Goal: Navigation & Orientation: Go to known website

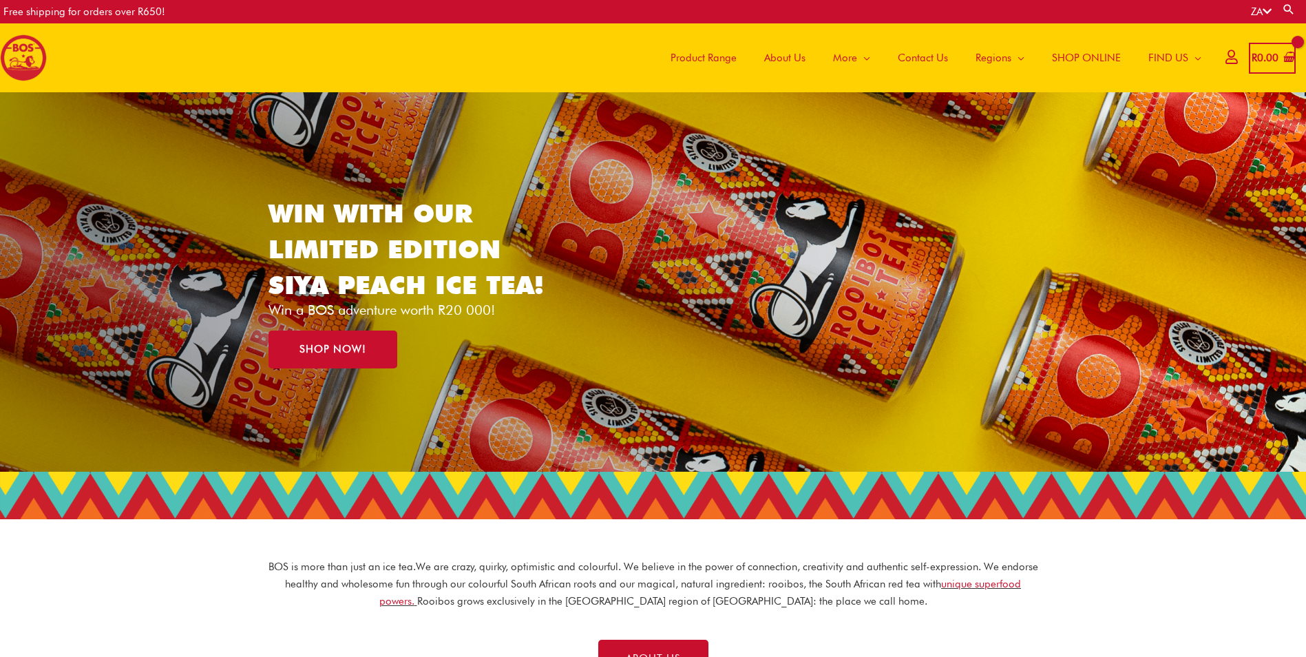
click at [789, 57] on span "About Us" at bounding box center [784, 57] width 41 height 41
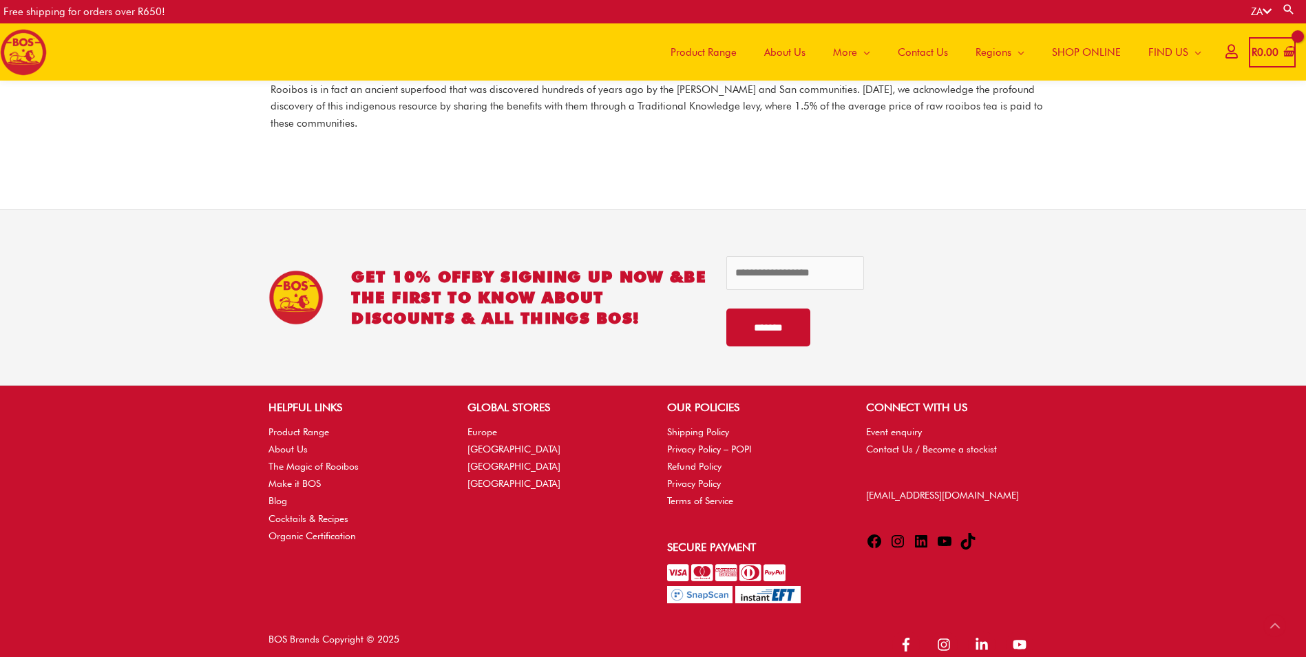
scroll to position [1956, 0]
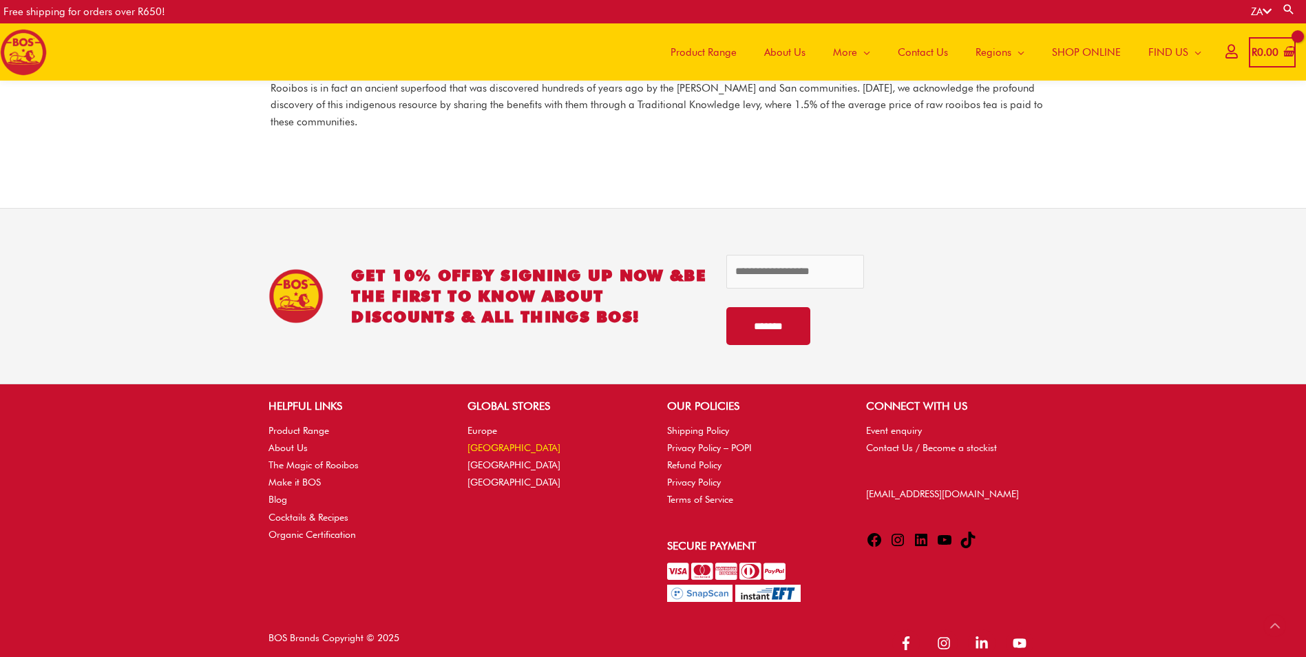
click at [509, 442] on link "[GEOGRAPHIC_DATA]" at bounding box center [514, 447] width 93 height 11
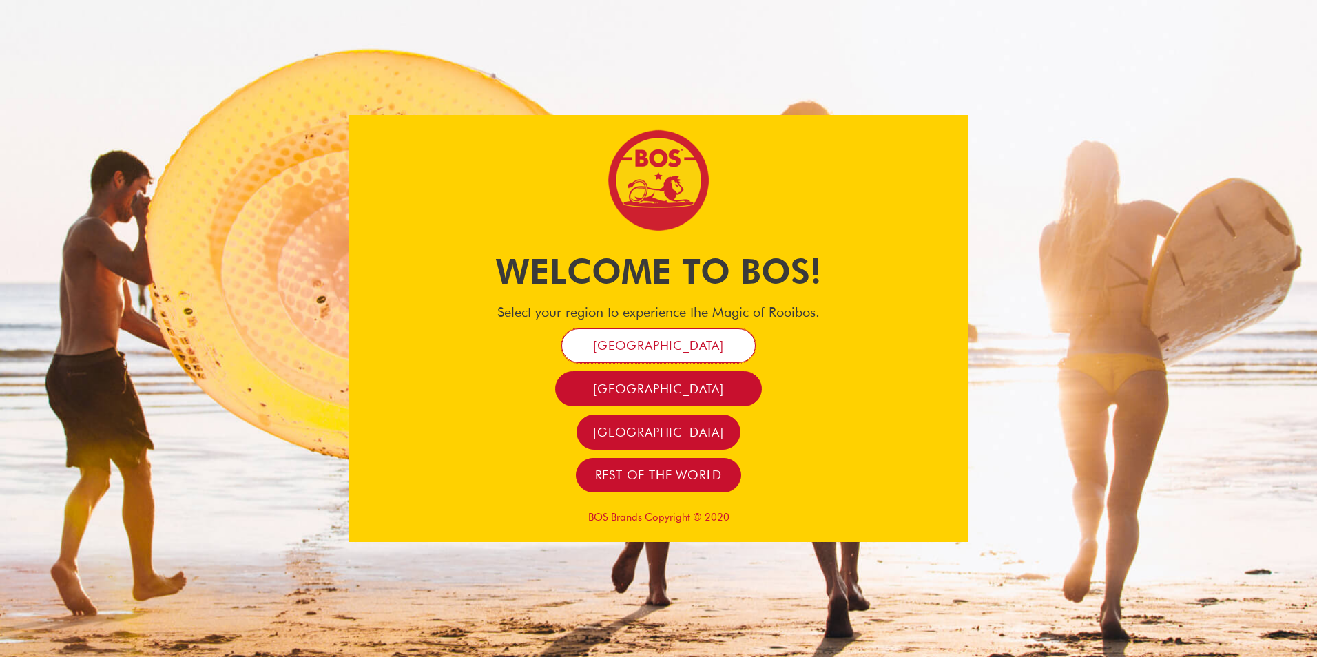
click at [673, 340] on span "[GEOGRAPHIC_DATA]" at bounding box center [658, 345] width 131 height 16
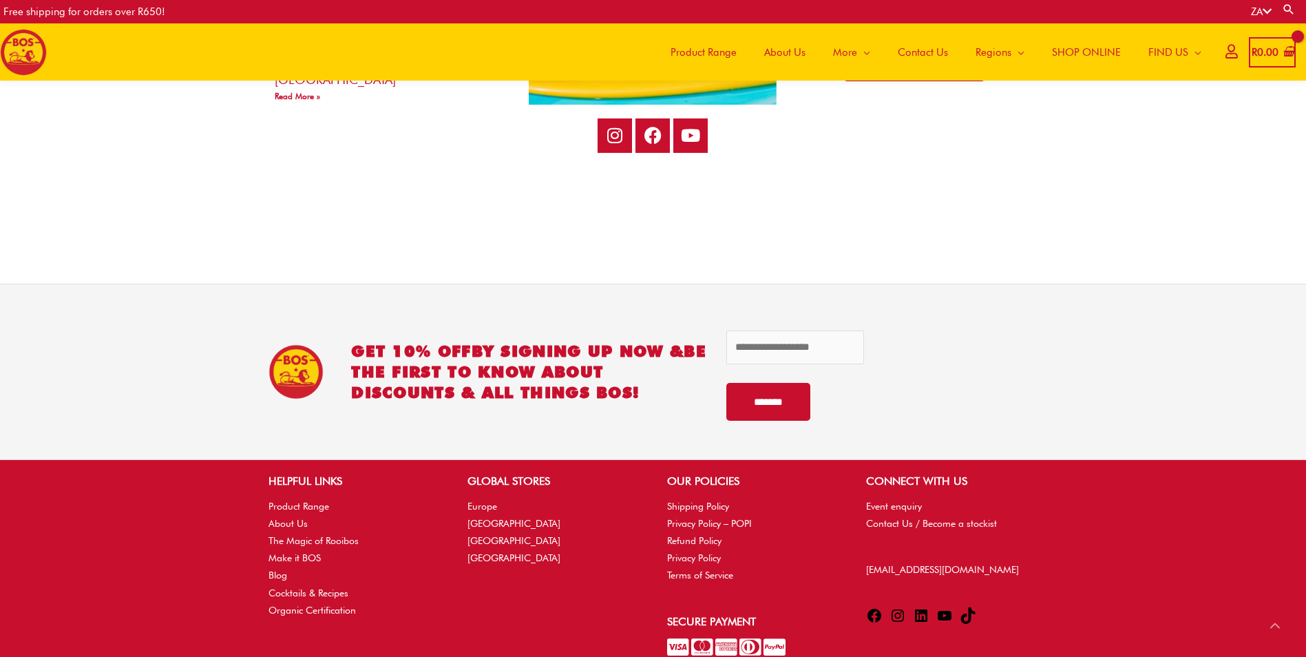
scroll to position [2826, 0]
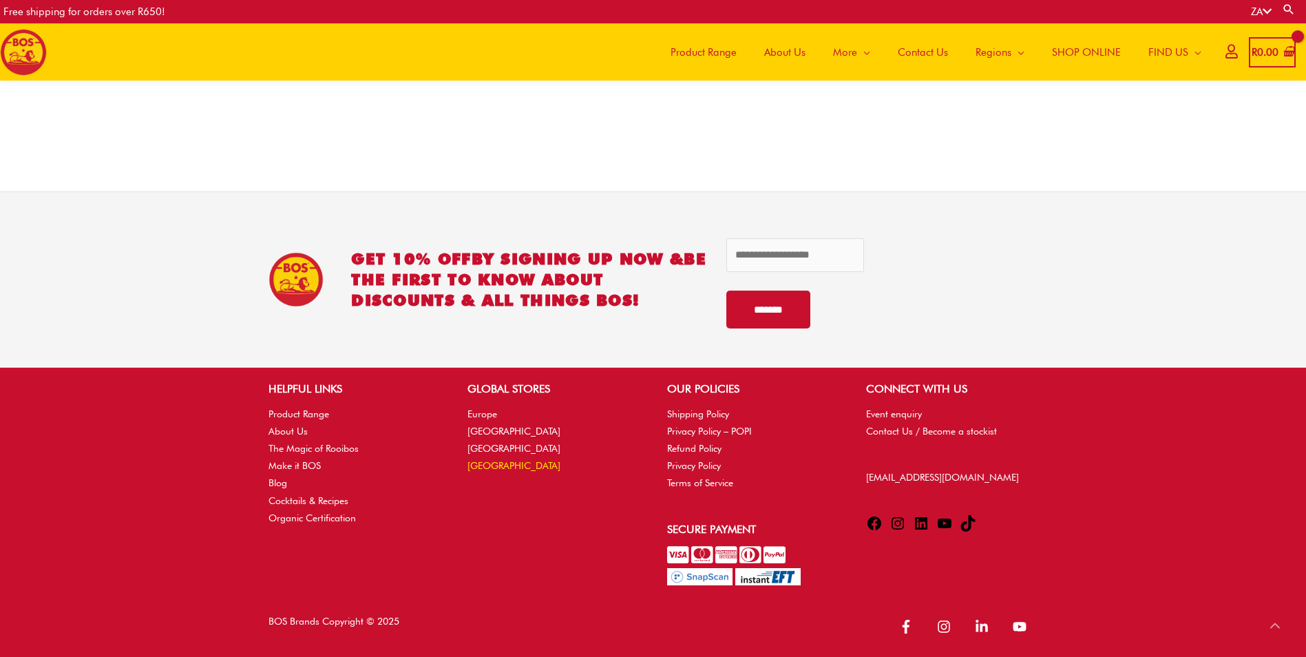
click at [487, 466] on link "[GEOGRAPHIC_DATA]" at bounding box center [514, 465] width 93 height 11
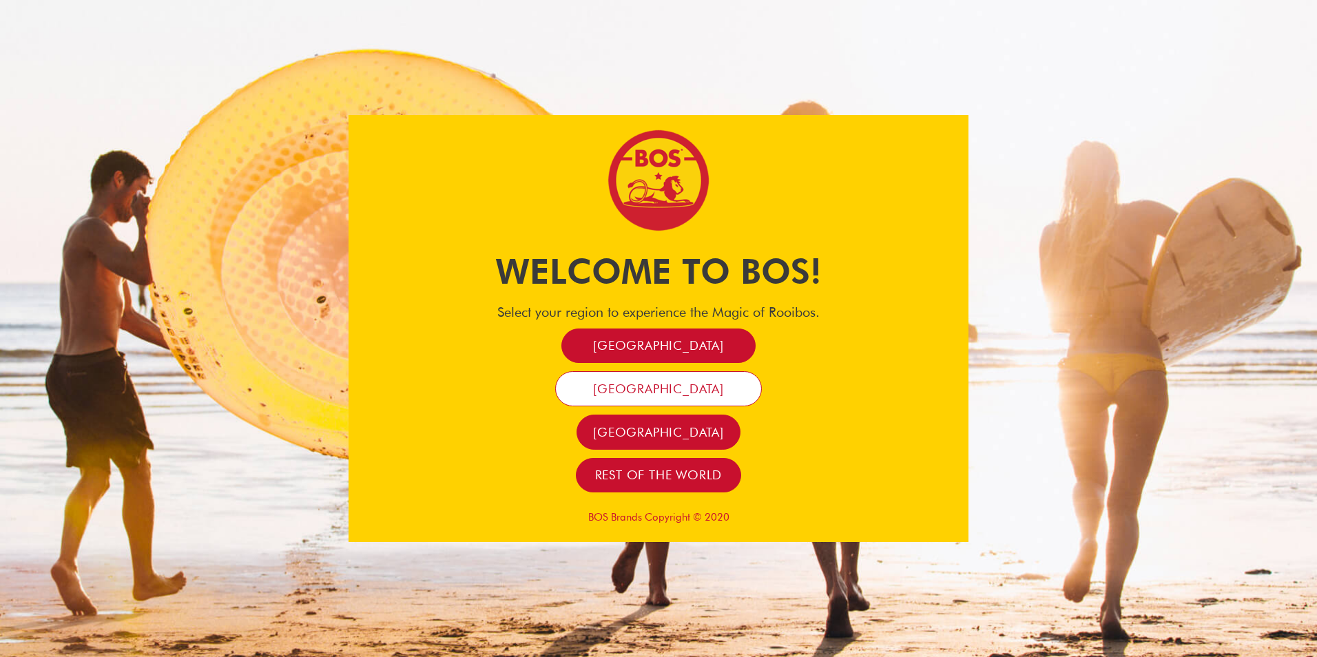
click at [658, 393] on span "[GEOGRAPHIC_DATA]" at bounding box center [658, 389] width 131 height 16
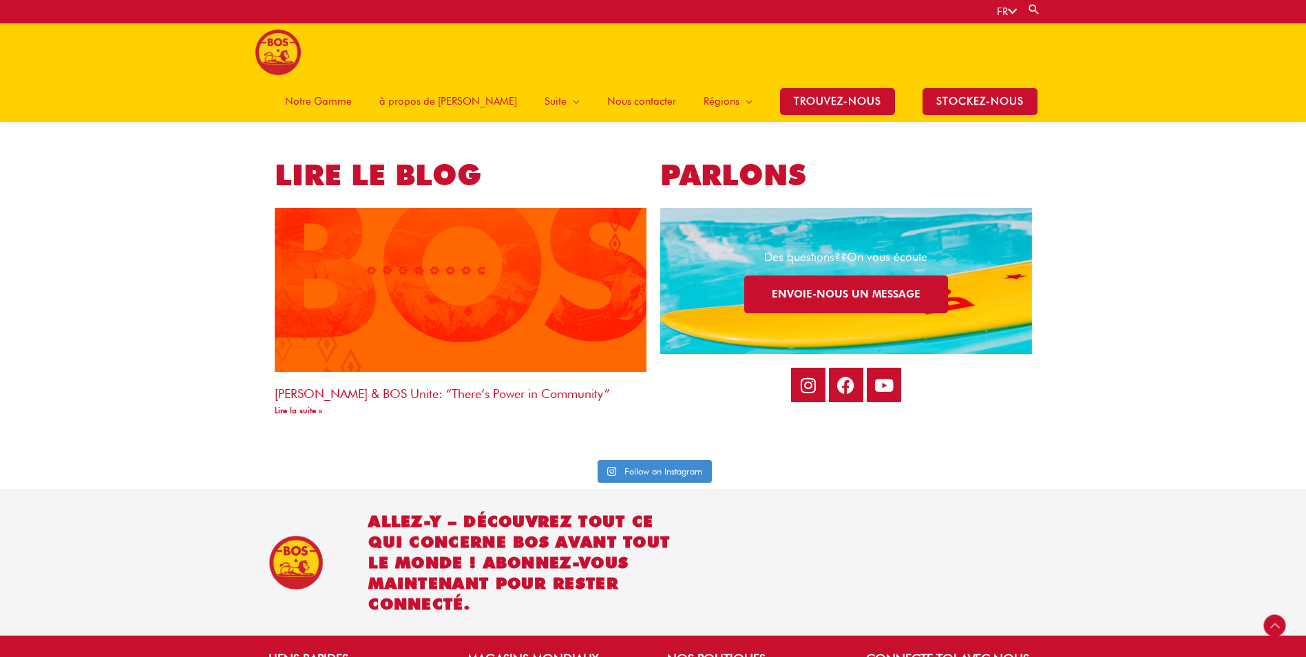
scroll to position [3129, 0]
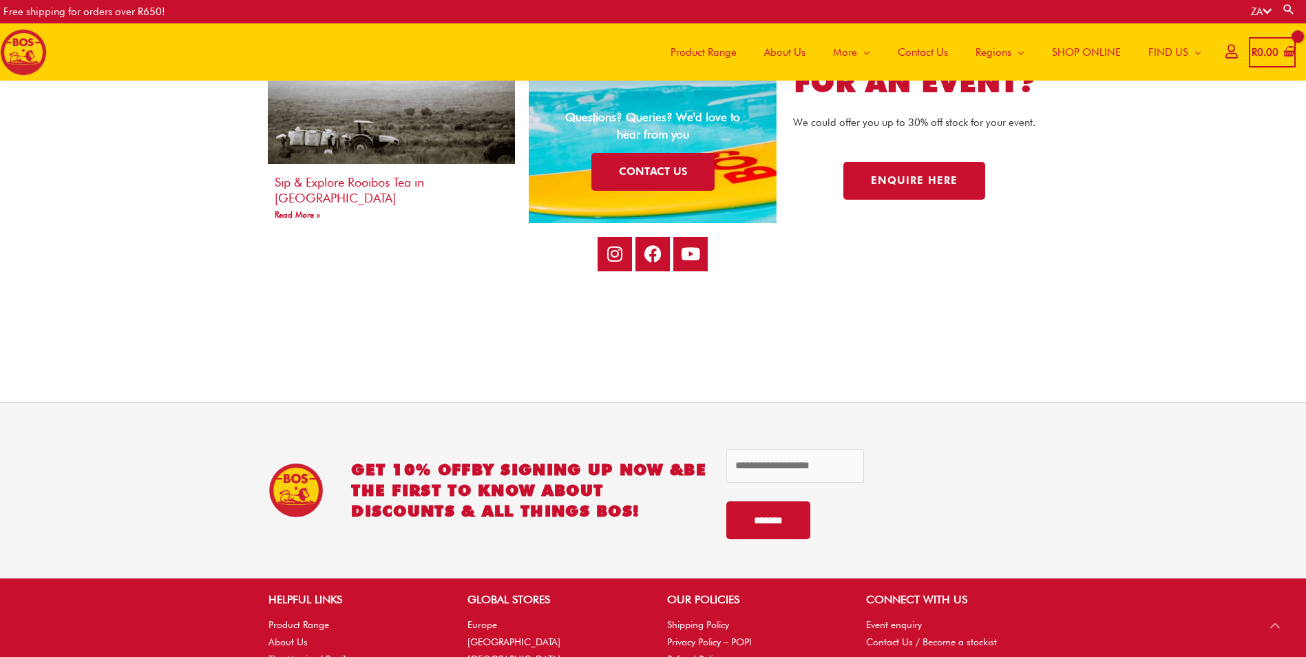
scroll to position [2662, 0]
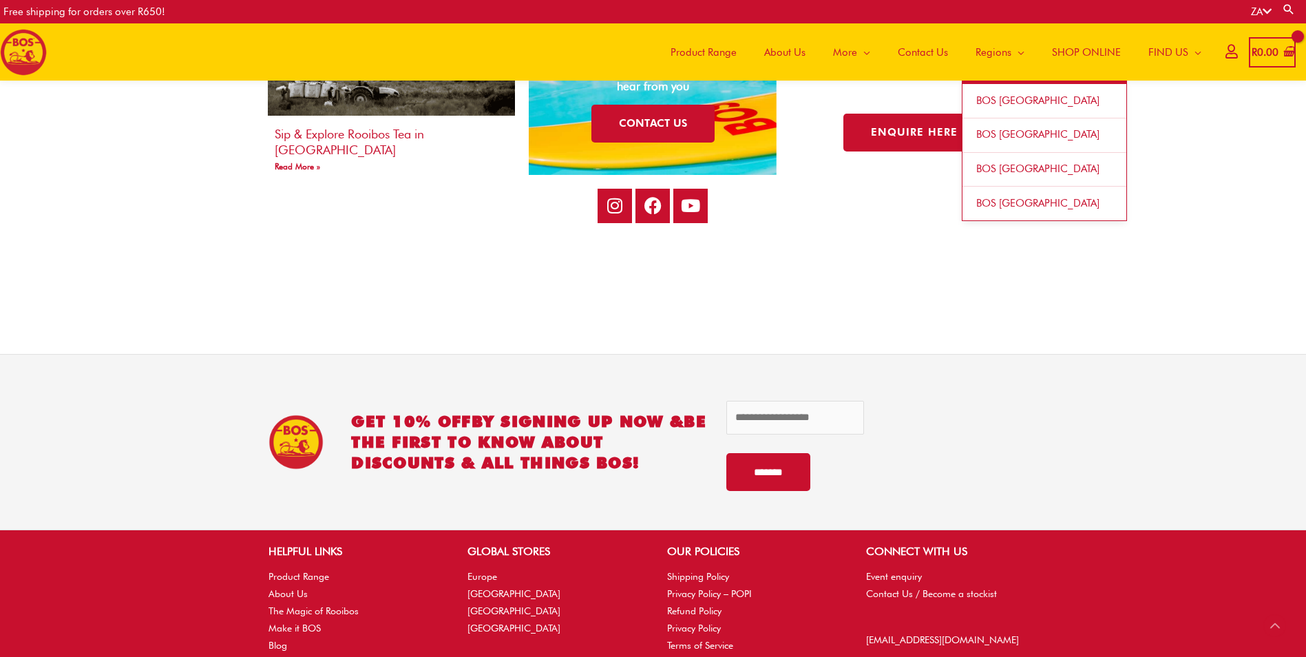
click at [1007, 136] on span "BOS [GEOGRAPHIC_DATA]" at bounding box center [1038, 134] width 123 height 12
